Goal: Task Accomplishment & Management: Use online tool/utility

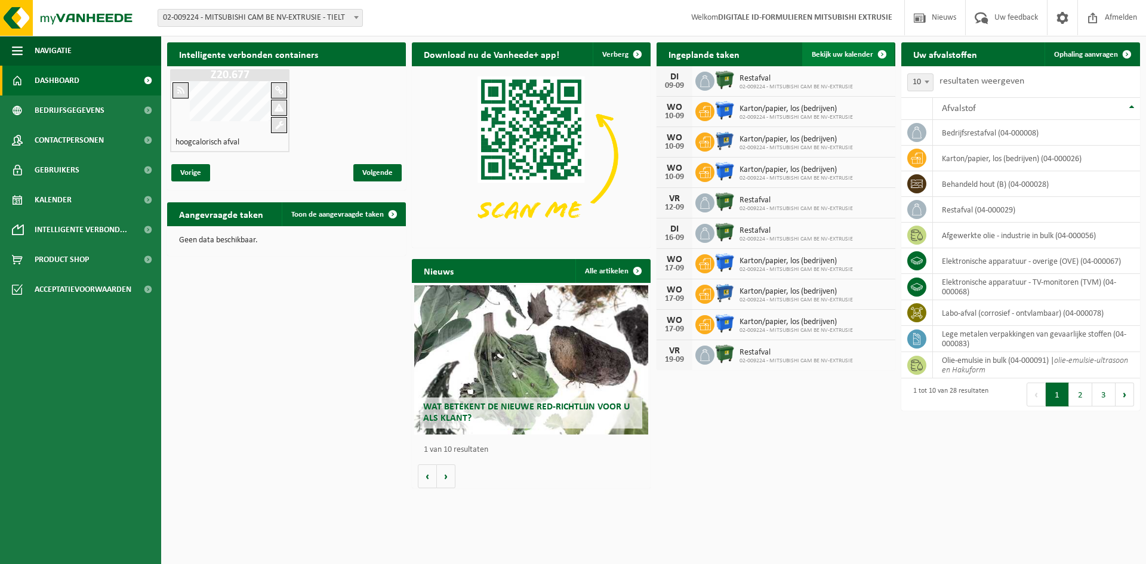
click at [839, 60] on link "Bekijk uw kalender" at bounding box center [848, 54] width 92 height 24
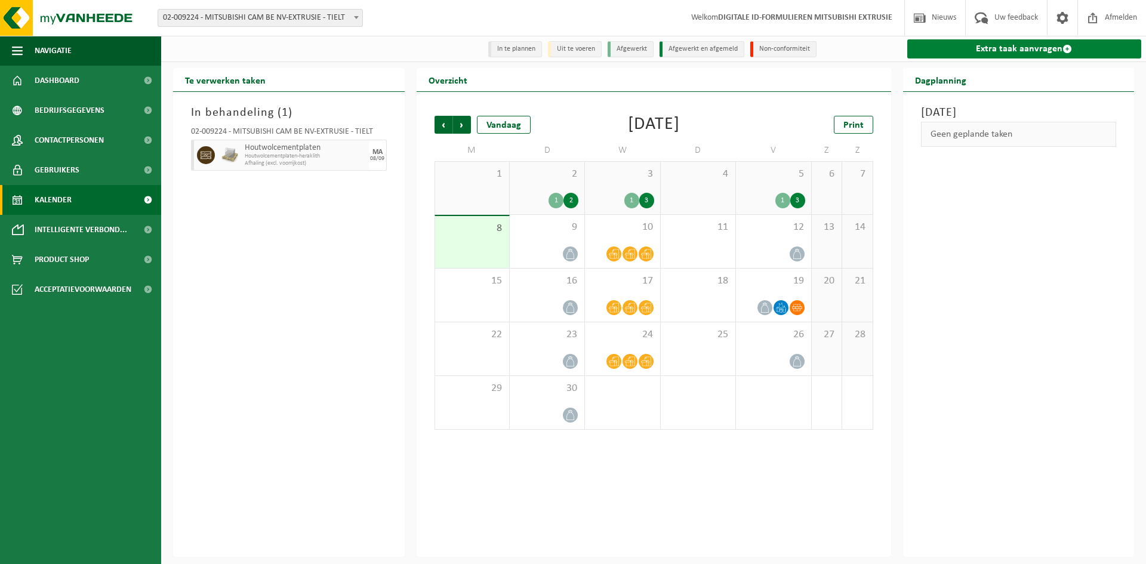
click at [980, 45] on link "Extra taak aanvragen" at bounding box center [1024, 48] width 235 height 19
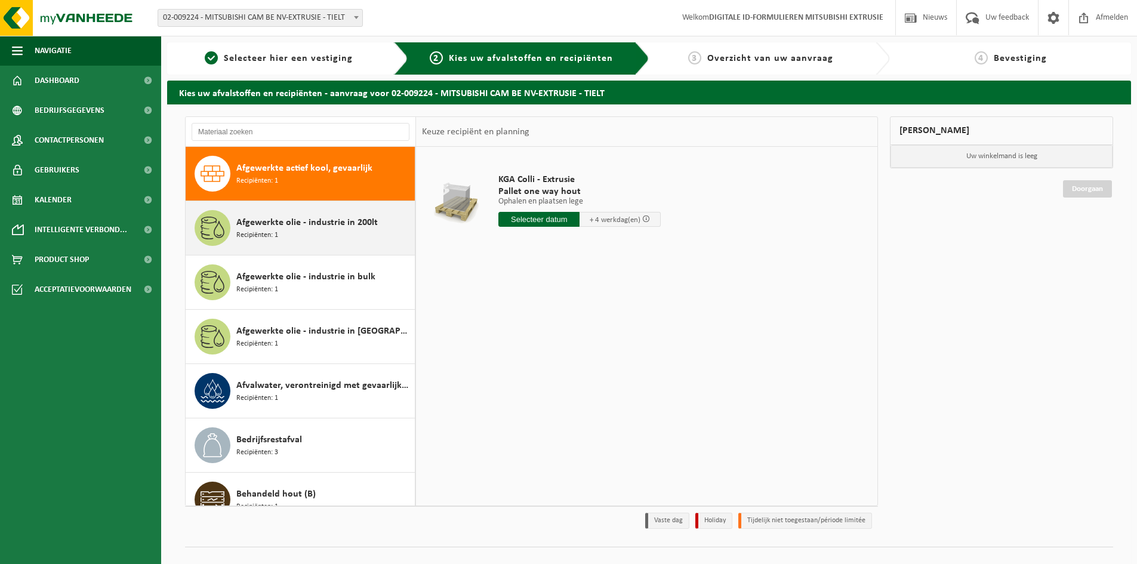
click at [314, 243] on div "Afgewerkte olie - industrie in 200lt Recipiënten: 1" at bounding box center [323, 228] width 175 height 36
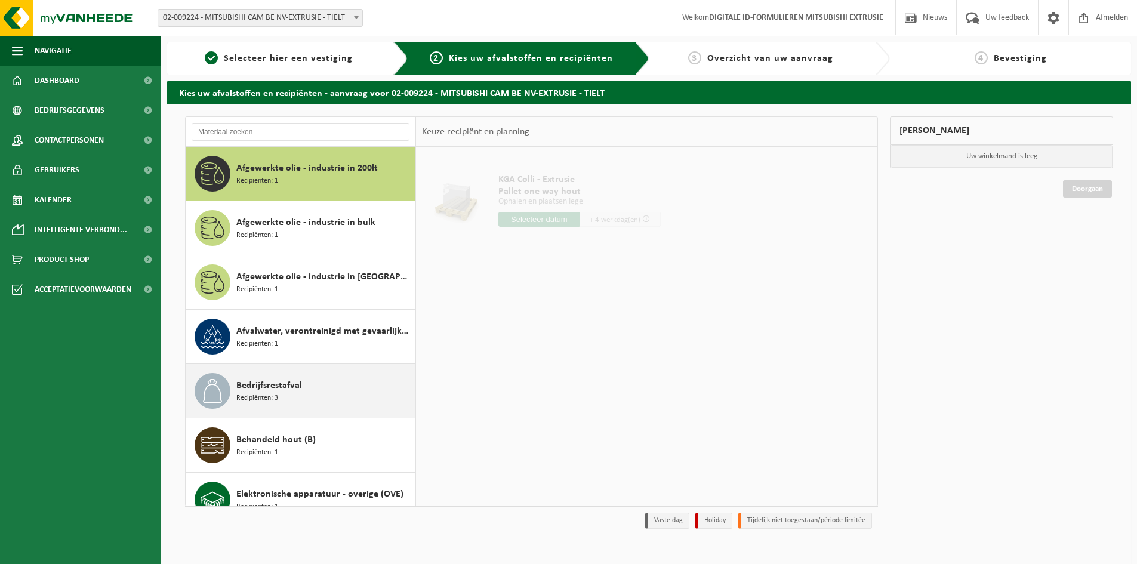
drag, startPoint x: 332, startPoint y: 292, endPoint x: 336, endPoint y: 341, distance: 48.5
click at [333, 293] on div "Afgewerkte olie - industrie in IBC Recipiënten: 1" at bounding box center [323, 282] width 175 height 36
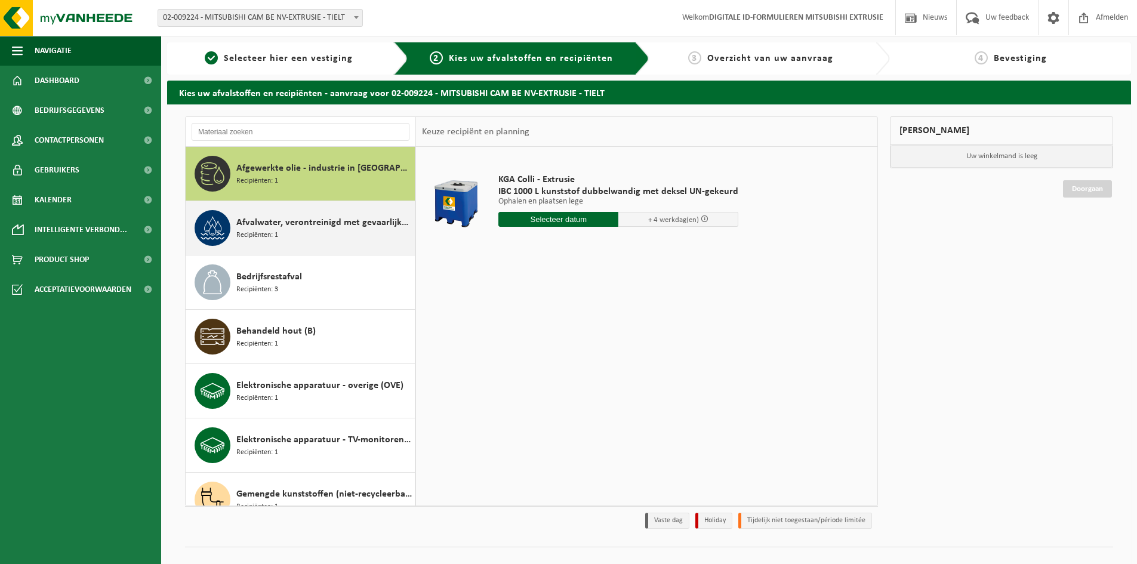
click at [333, 249] on div "Afvalwater, verontreinigd met gevaarlijke producten Recipiënten: 1" at bounding box center [301, 228] width 230 height 54
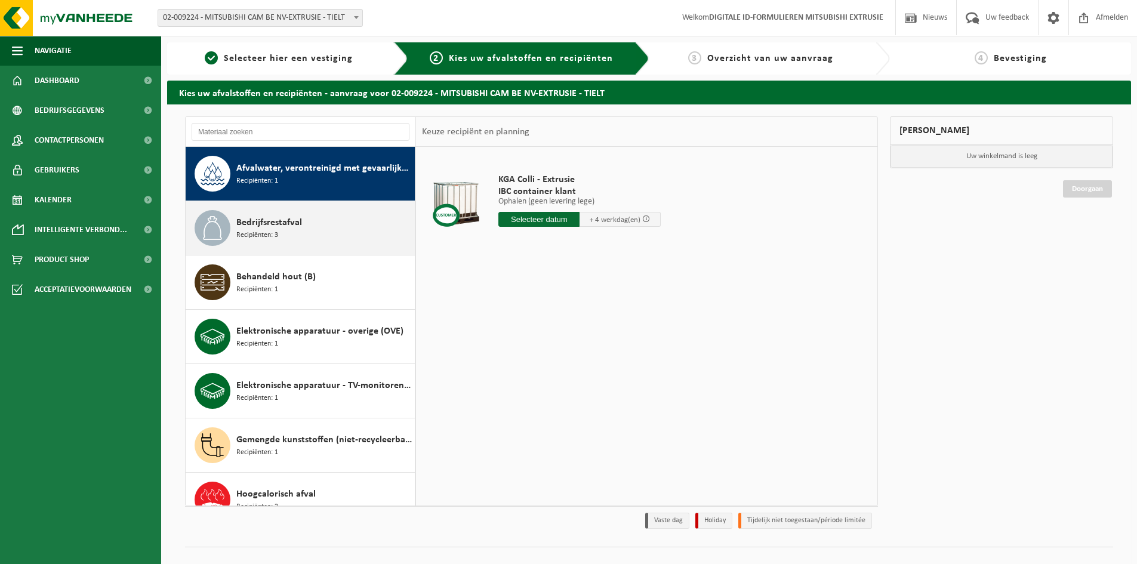
click at [332, 230] on div "Bedrijfsrestafval Recipiënten: 3" at bounding box center [323, 228] width 175 height 36
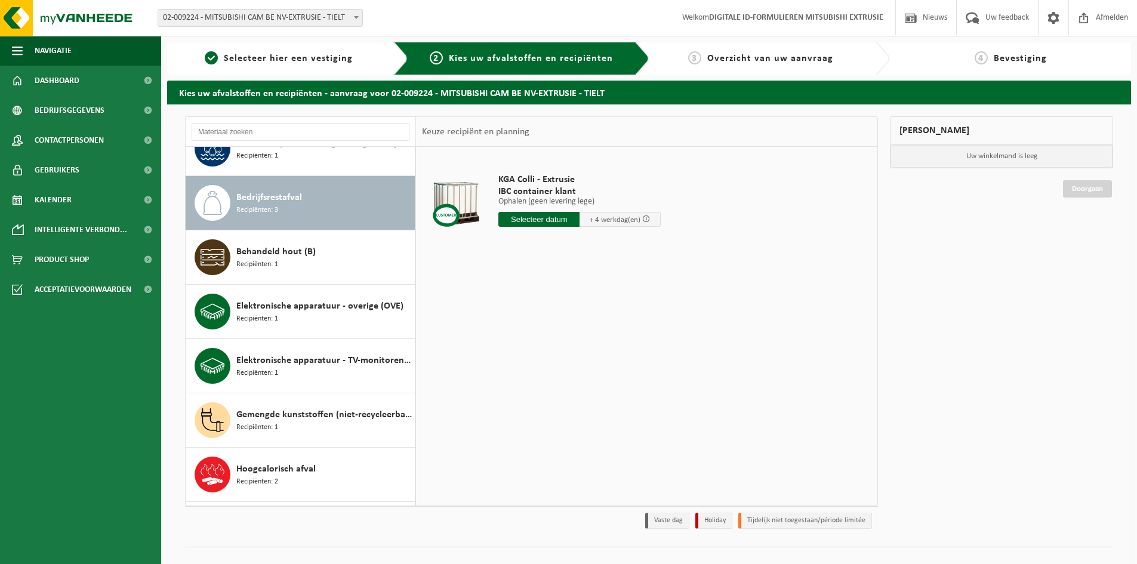
scroll to position [272, 0]
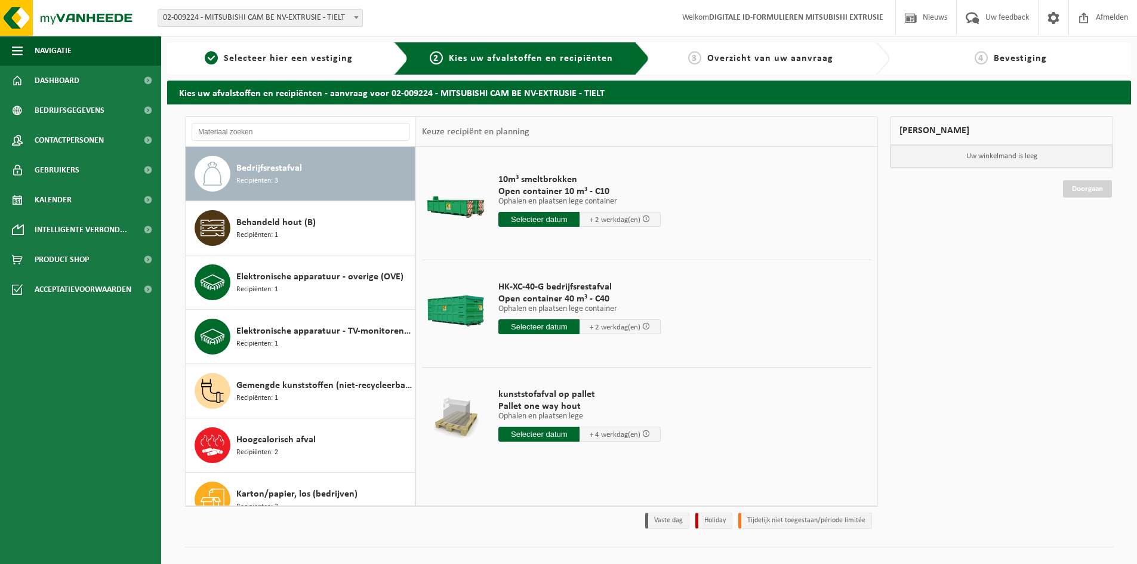
click at [542, 219] on input "text" at bounding box center [538, 219] width 81 height 15
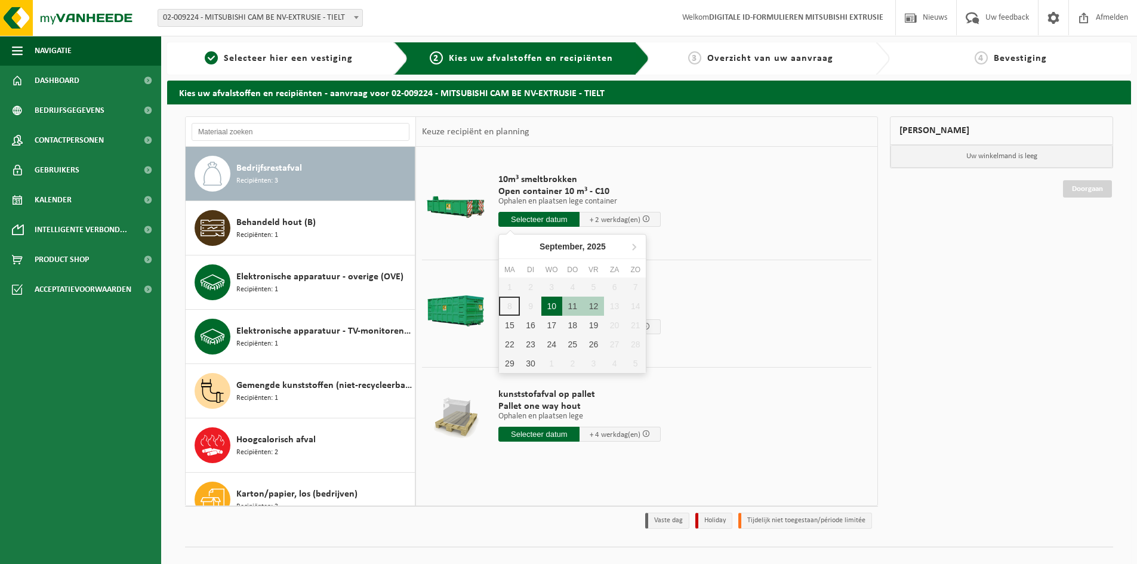
click at [557, 306] on div "10" at bounding box center [551, 306] width 21 height 19
type input "Van 2025-09-10"
type input "2025-09-10"
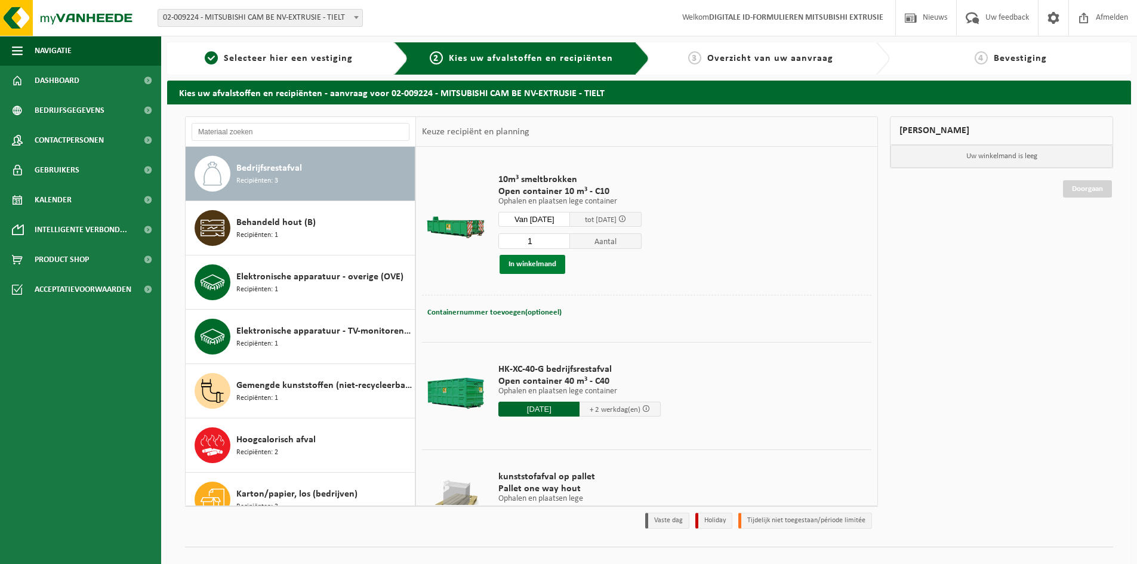
click at [541, 272] on button "In winkelmand" at bounding box center [532, 264] width 66 height 19
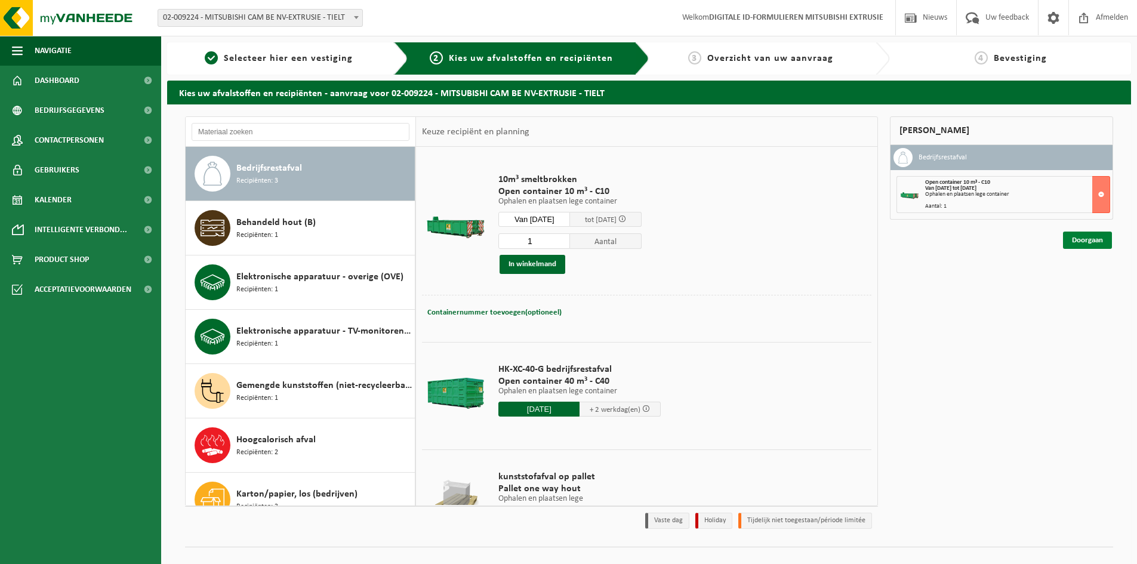
click at [1092, 243] on link "Doorgaan" at bounding box center [1087, 240] width 49 height 17
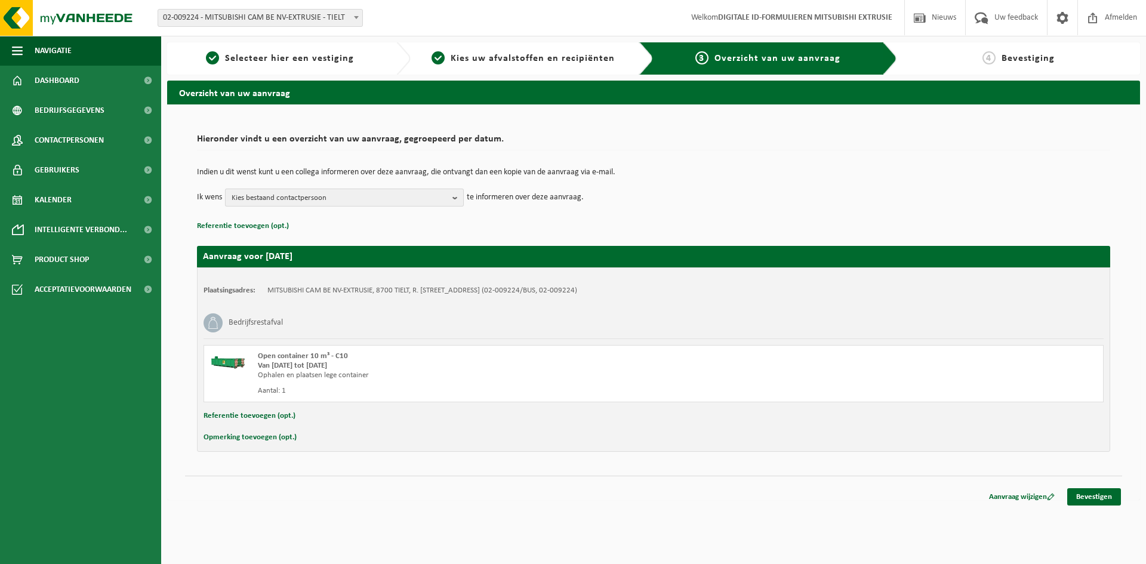
click at [307, 205] on span "Kies bestaand contactpersoon" at bounding box center [340, 198] width 216 height 18
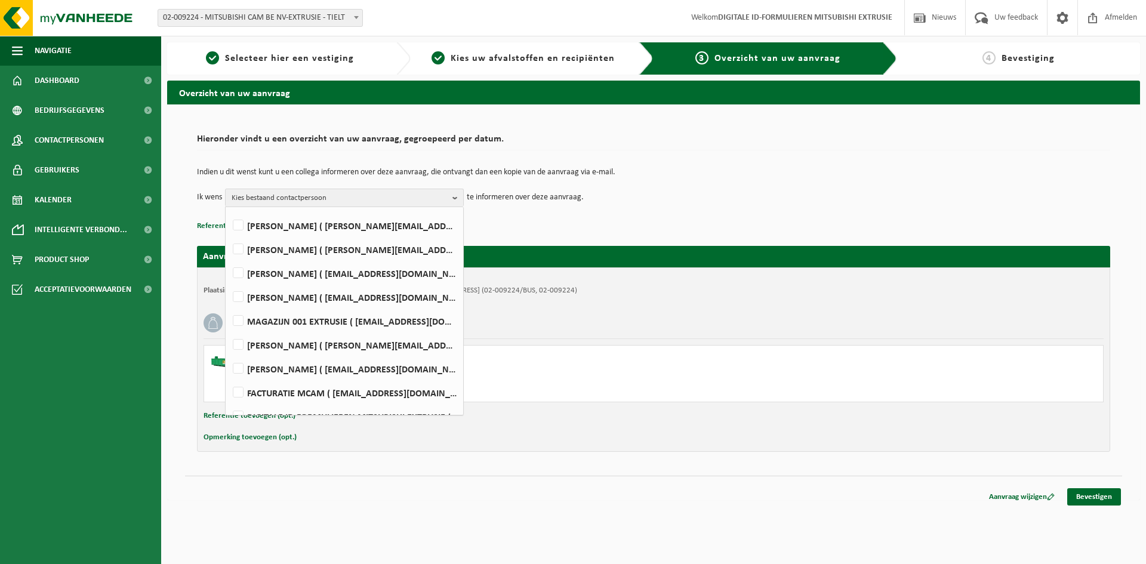
scroll to position [269, 0]
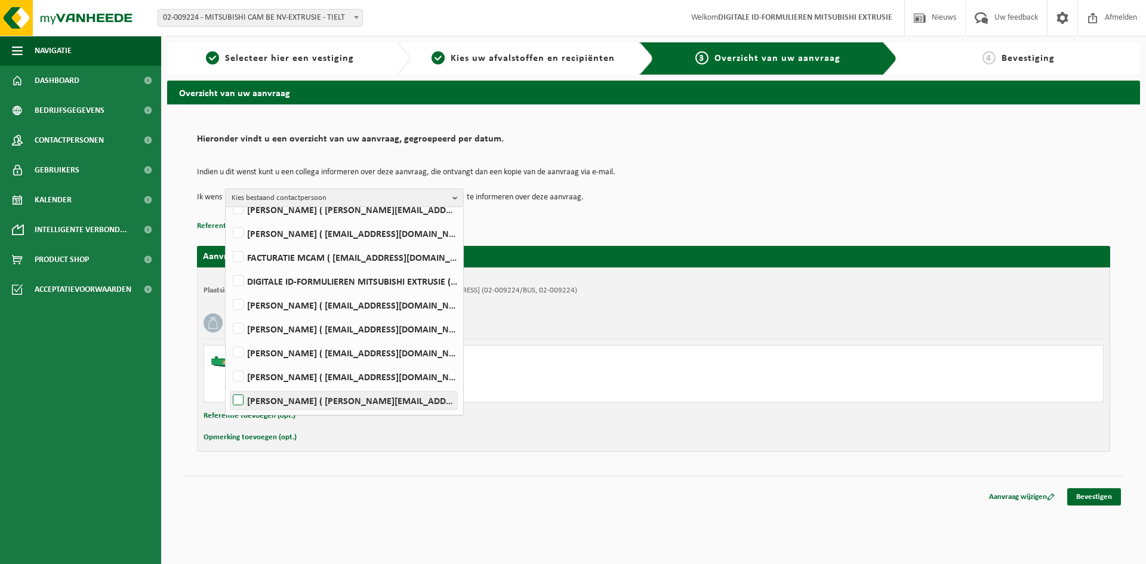
click at [295, 396] on label "Kris Willaert ( kris.willaert@mcgc.com )" at bounding box center [343, 400] width 227 height 18
click at [229, 385] on input "Kris Willaert ( kris.willaert@mcgc.com )" at bounding box center [228, 385] width 1 height 1
checkbox input "true"
click at [1086, 493] on link "Bevestigen" at bounding box center [1094, 496] width 54 height 17
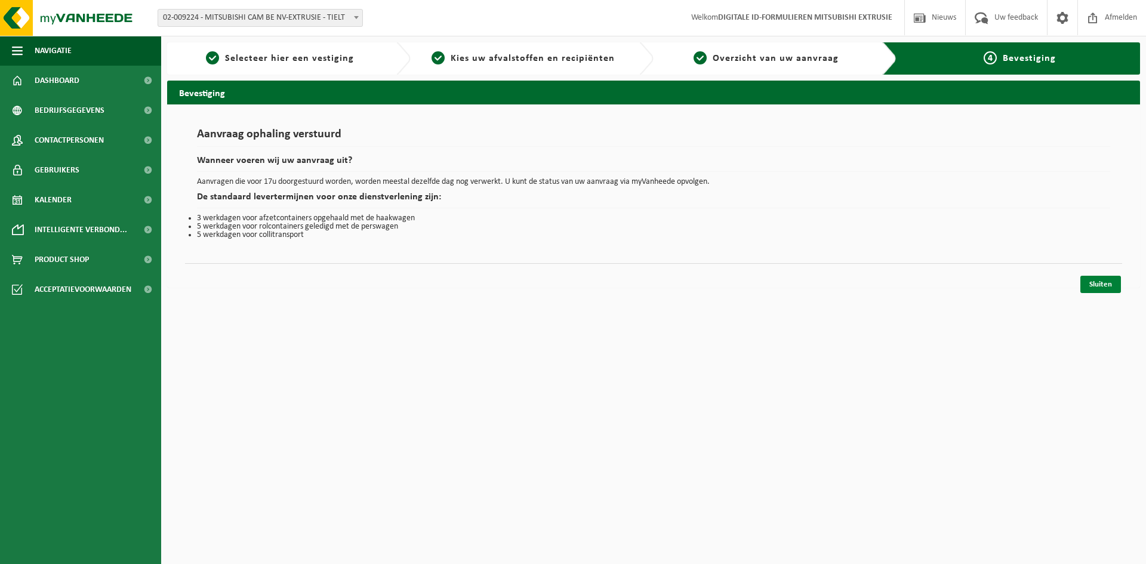
click at [1090, 280] on link "Sluiten" at bounding box center [1100, 284] width 41 height 17
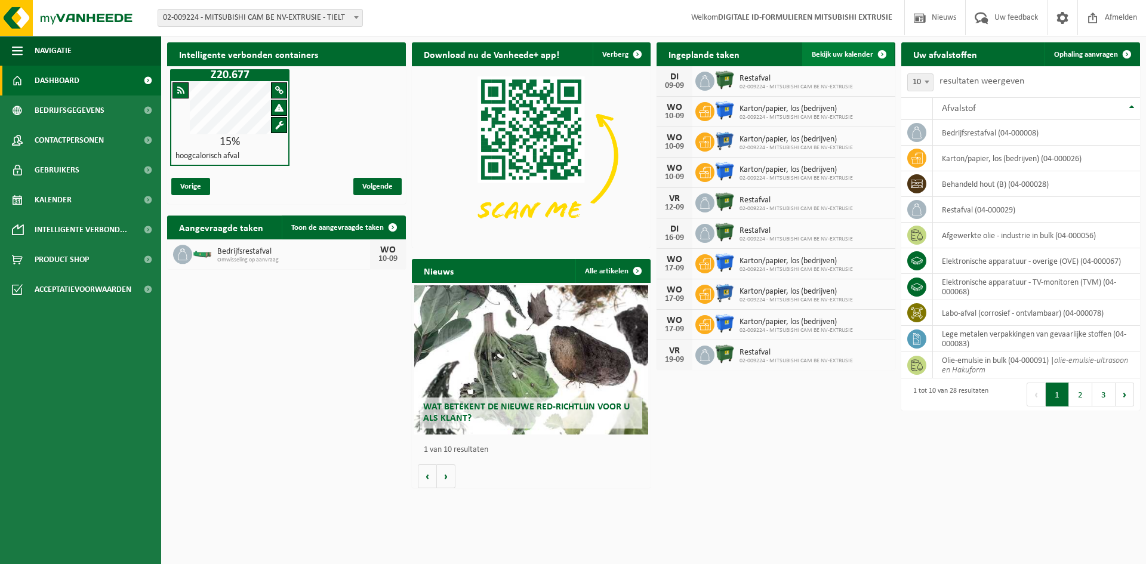
click at [824, 56] on span "Bekijk uw kalender" at bounding box center [842, 55] width 61 height 8
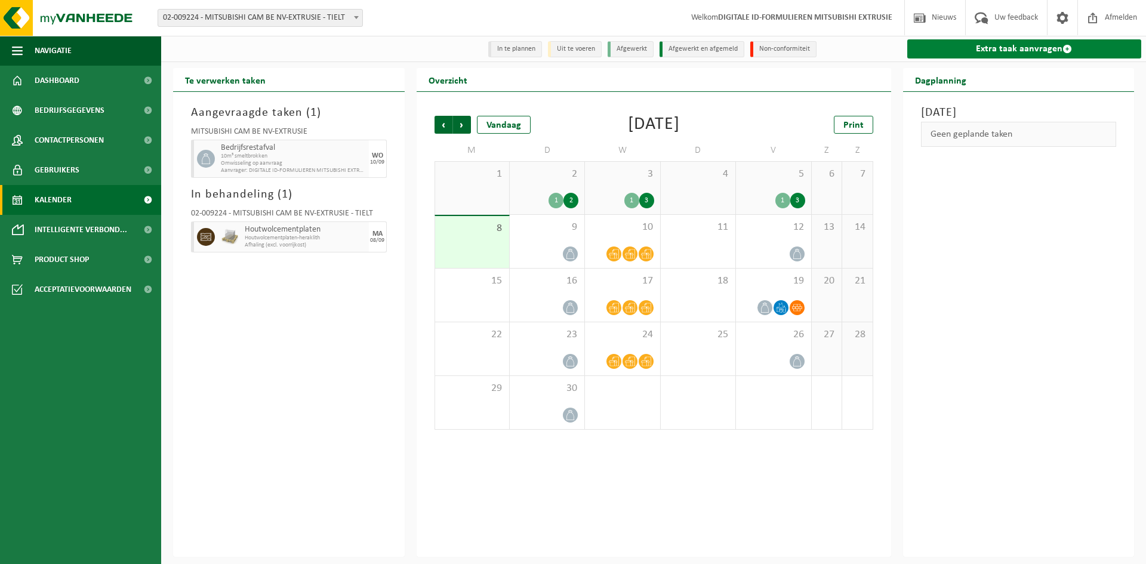
click at [991, 47] on link "Extra taak aanvragen" at bounding box center [1024, 48] width 235 height 19
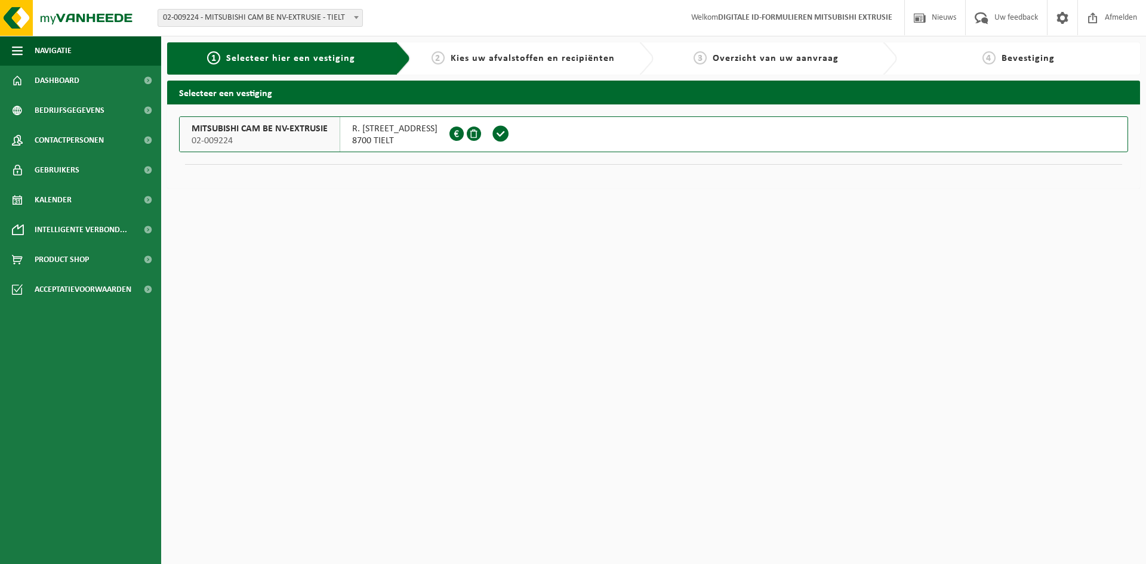
click at [267, 150] on div "MITSUBISHI CAM BE NV-EXTRUSIE 02-009224" at bounding box center [260, 134] width 161 height 35
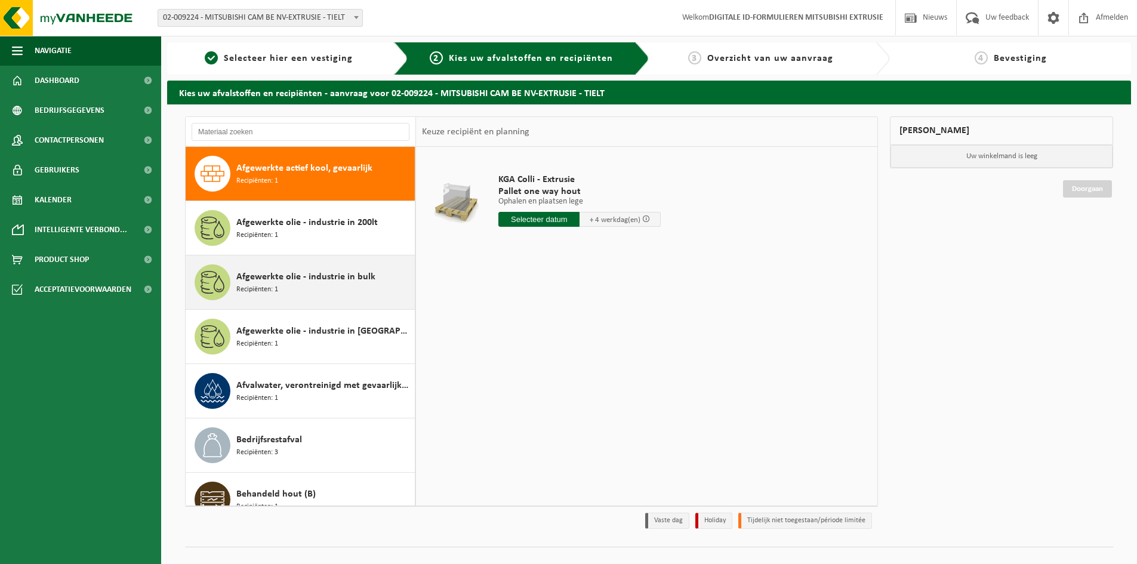
click at [297, 267] on div "Afgewerkte olie - industrie in bulk Recipiënten: 1" at bounding box center [323, 282] width 175 height 36
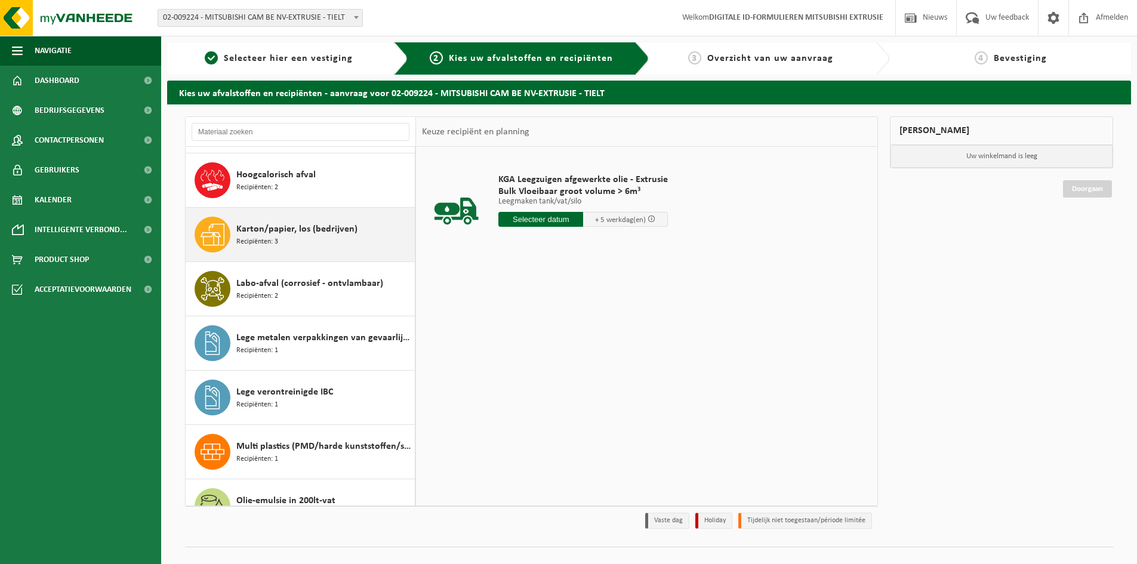
scroll to position [537, 0]
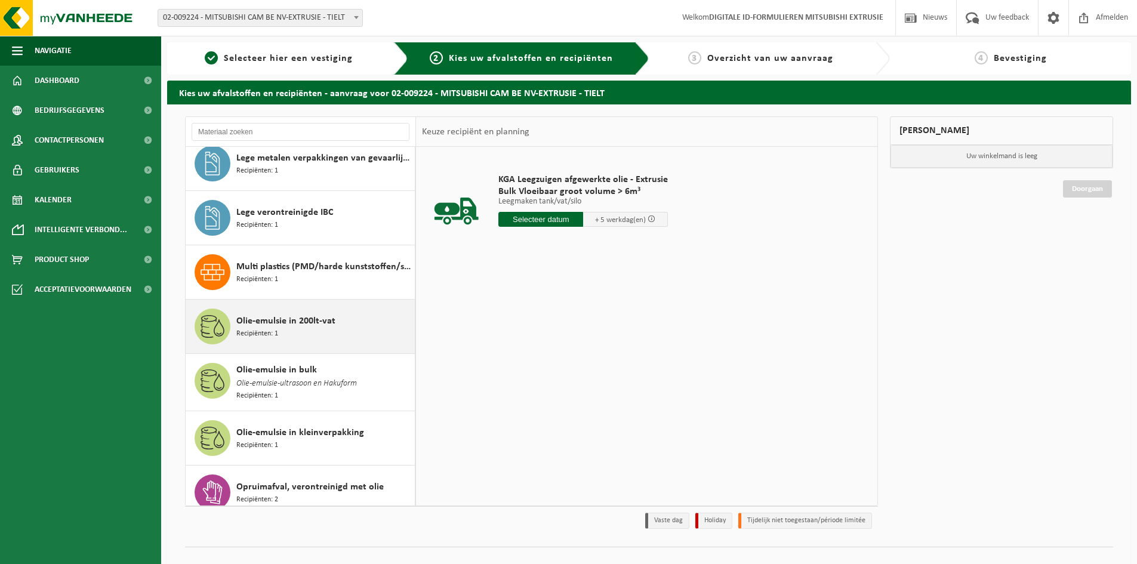
click at [305, 329] on div "Olie-emulsie in 200lt-vat Recipiënten: 1" at bounding box center [323, 327] width 175 height 36
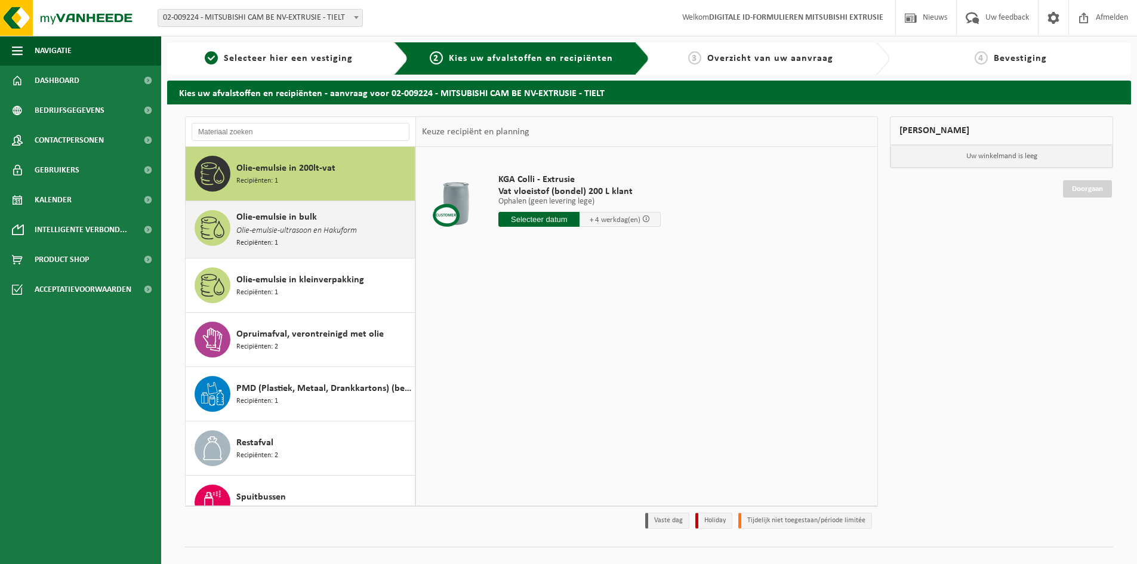
click at [289, 223] on span "Olie-emulsie in bulk" at bounding box center [276, 217] width 81 height 14
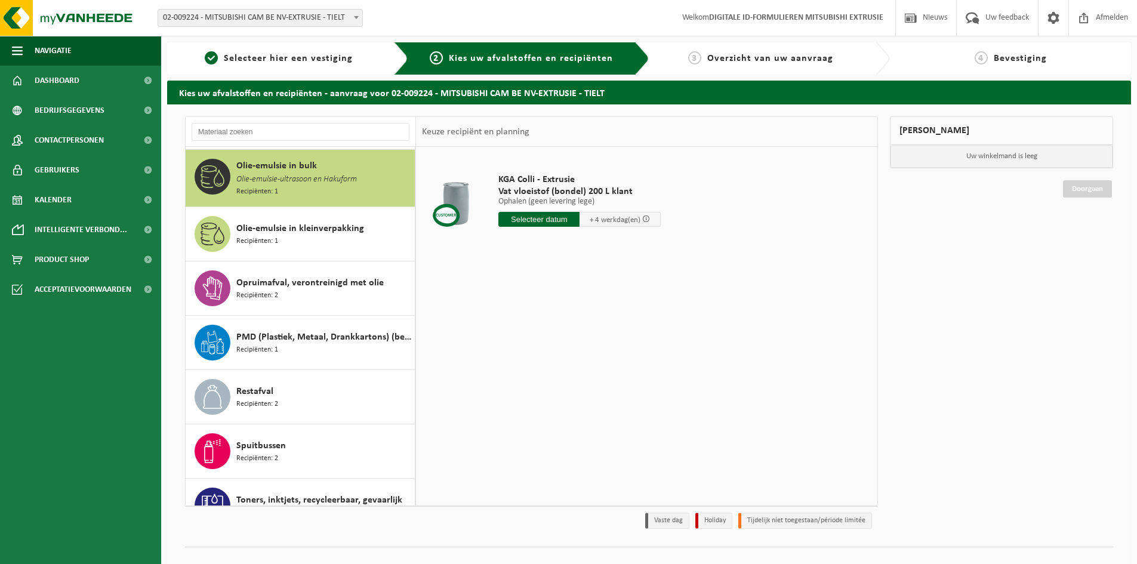
scroll to position [923, 0]
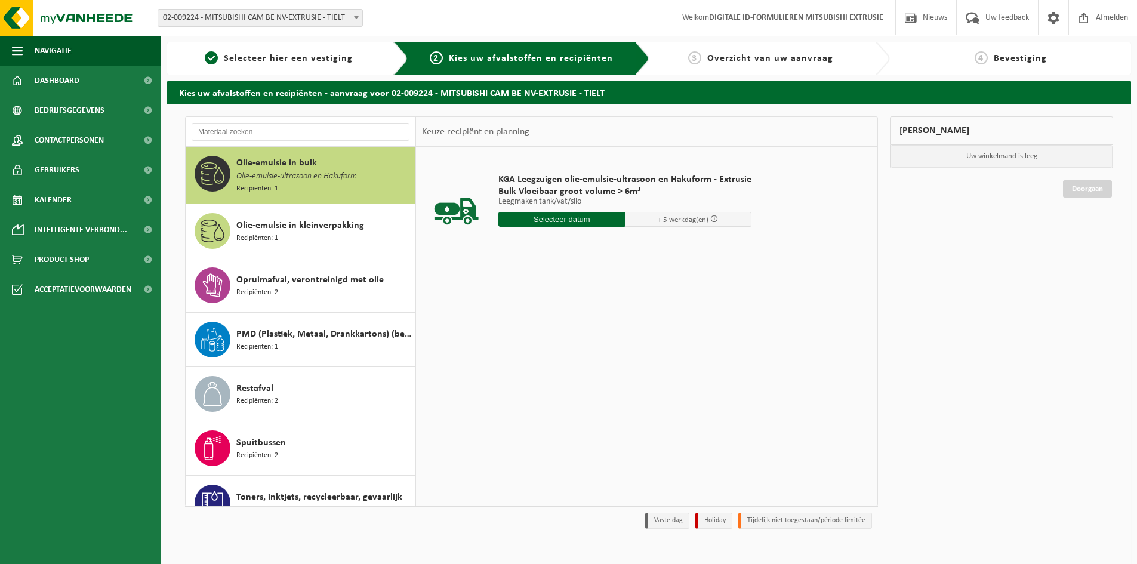
click at [566, 219] on input "text" at bounding box center [561, 219] width 127 height 15
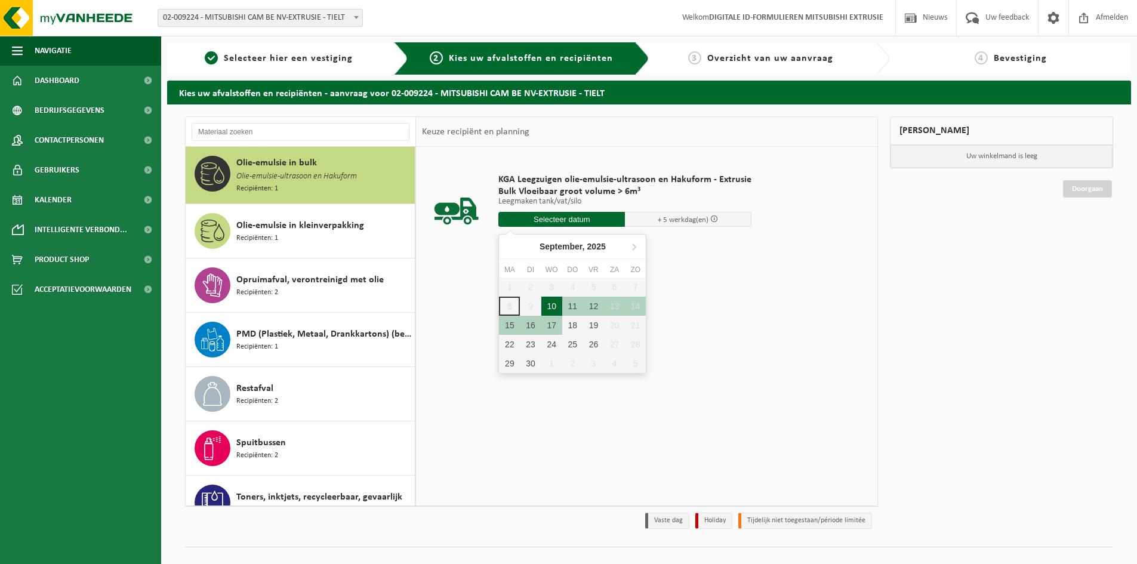
click at [547, 301] on div "10" at bounding box center [551, 306] width 21 height 19
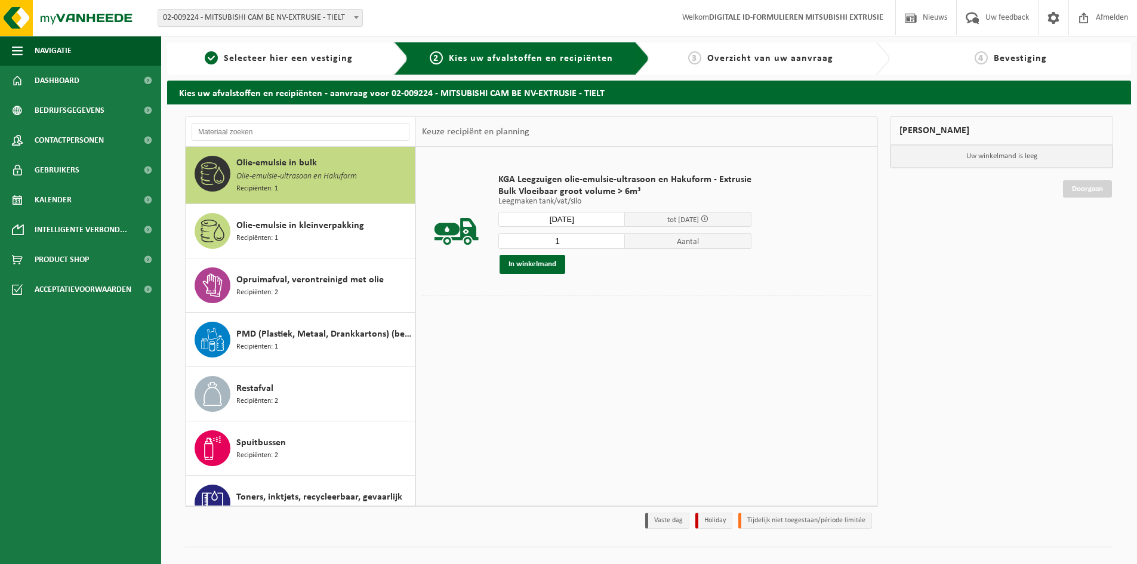
type input "Van [DATE]"
click at [560, 260] on button "In winkelmand" at bounding box center [532, 264] width 66 height 19
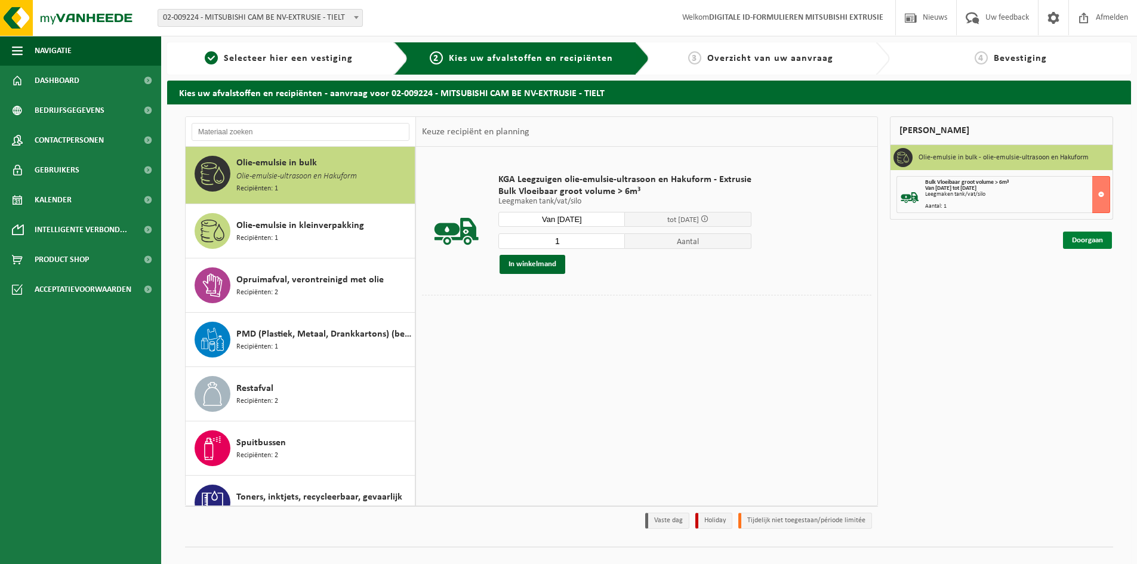
click at [1074, 232] on link "Doorgaan" at bounding box center [1087, 240] width 49 height 17
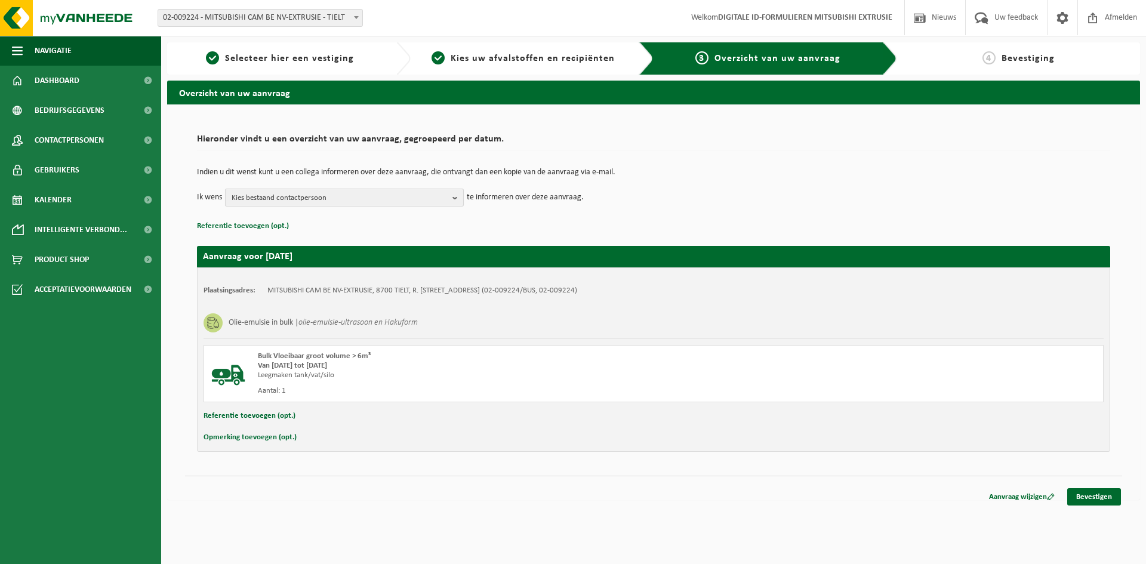
click at [292, 202] on span "Kies bestaand contactpersoon" at bounding box center [340, 198] width 216 height 18
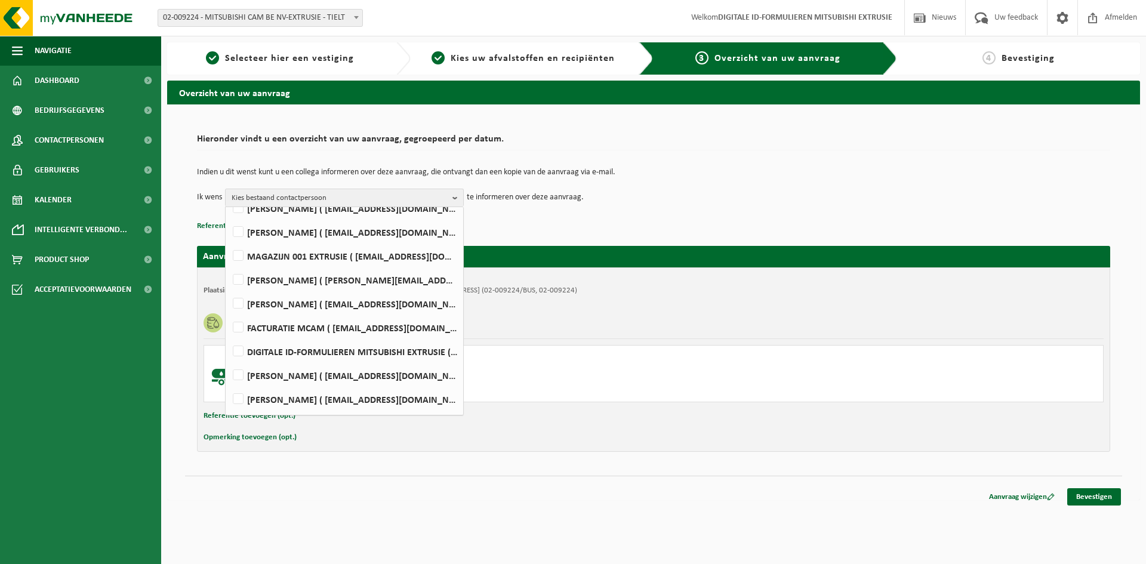
scroll to position [269, 0]
click at [348, 398] on label "[PERSON_NAME] ( [PERSON_NAME][EMAIL_ADDRESS][DOMAIN_NAME] )" at bounding box center [343, 400] width 227 height 18
click at [229, 385] on input "[PERSON_NAME] ( [PERSON_NAME][EMAIL_ADDRESS][DOMAIN_NAME] )" at bounding box center [228, 385] width 1 height 1
checkbox input "true"
click at [557, 230] on p "Referentie toevoegen (opt.)" at bounding box center [653, 226] width 913 height 16
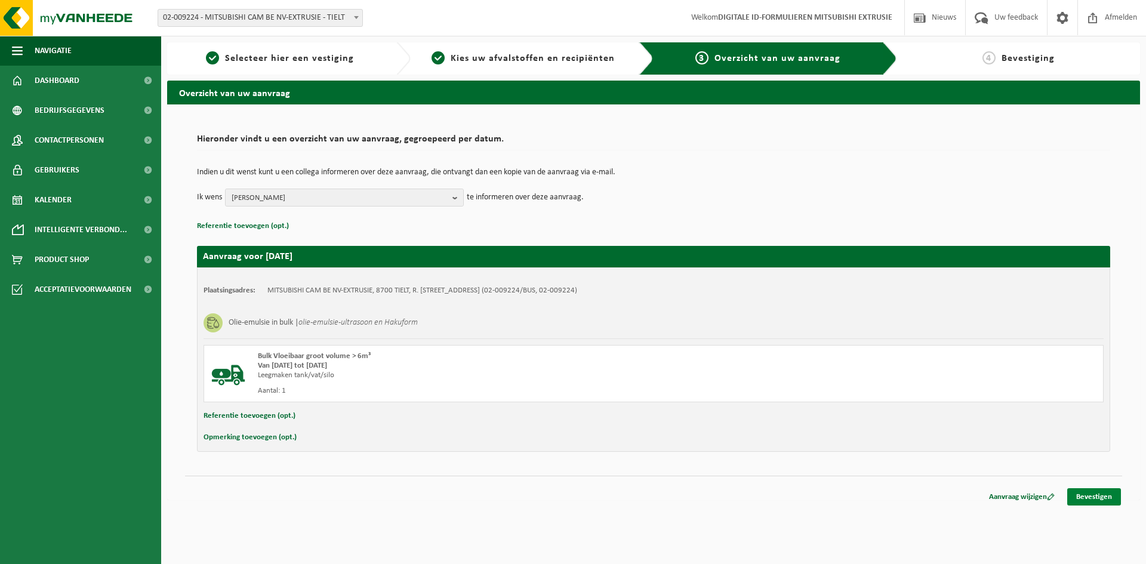
click at [1090, 501] on link "Bevestigen" at bounding box center [1094, 496] width 54 height 17
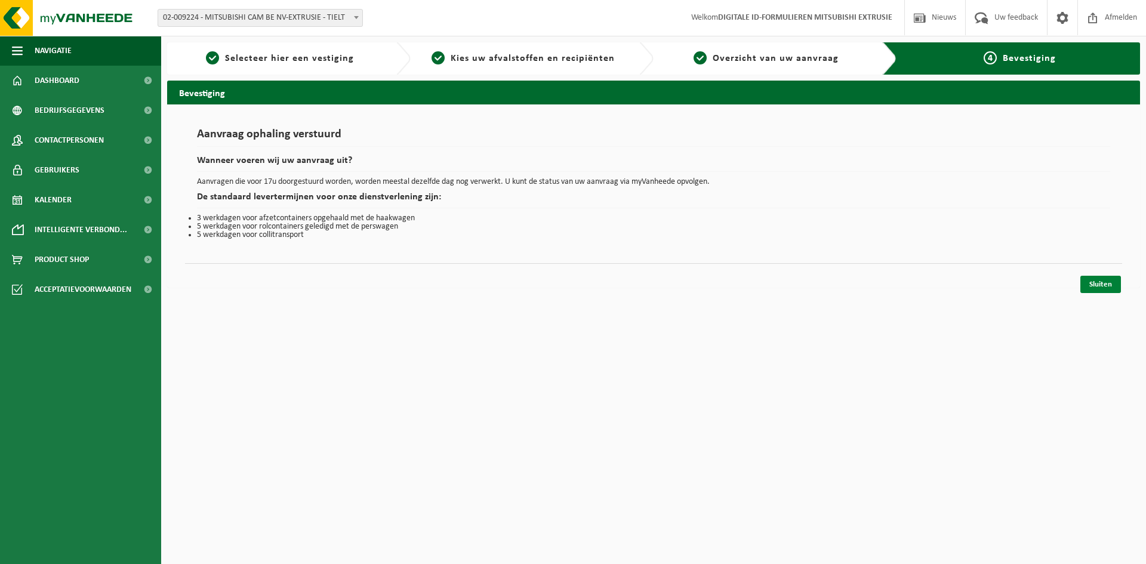
click at [1115, 285] on link "Sluiten" at bounding box center [1100, 284] width 41 height 17
